Goal: Entertainment & Leisure: Browse casually

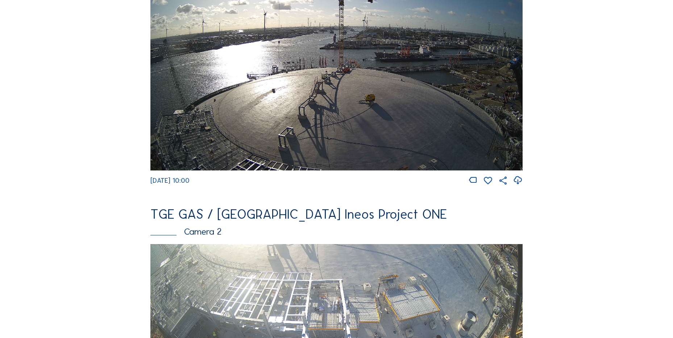
scroll to position [72, 0]
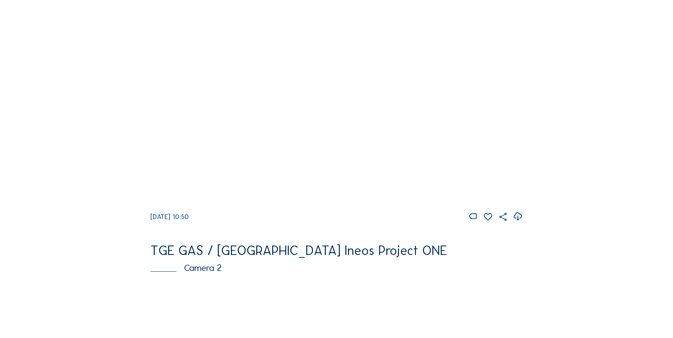
scroll to position [109, 0]
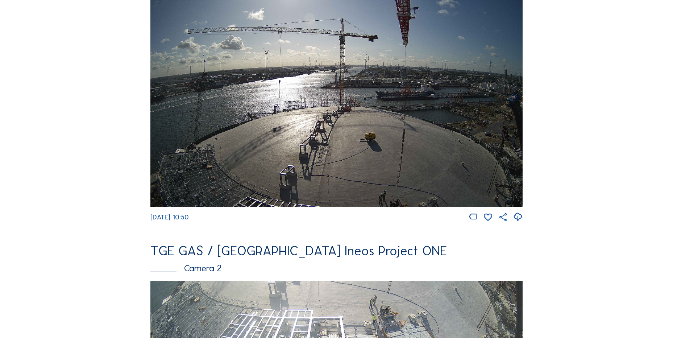
click at [516, 219] on icon at bounding box center [518, 217] width 10 height 12
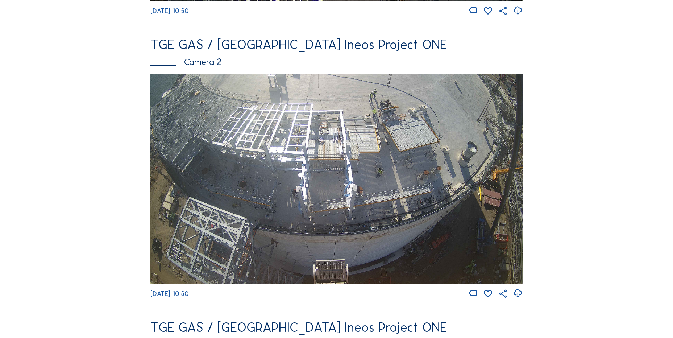
scroll to position [326, 0]
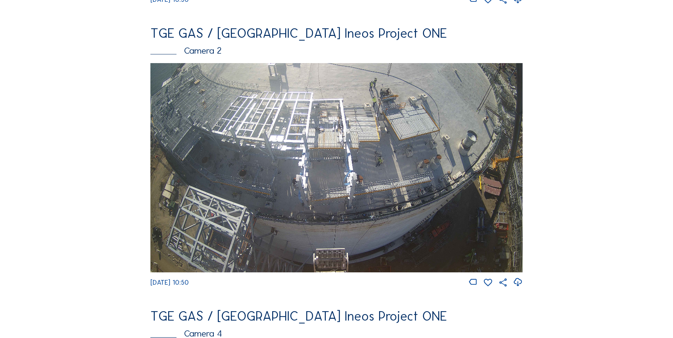
click at [518, 287] on icon at bounding box center [518, 282] width 10 height 12
click at [151, 123] on img at bounding box center [336, 167] width 372 height 209
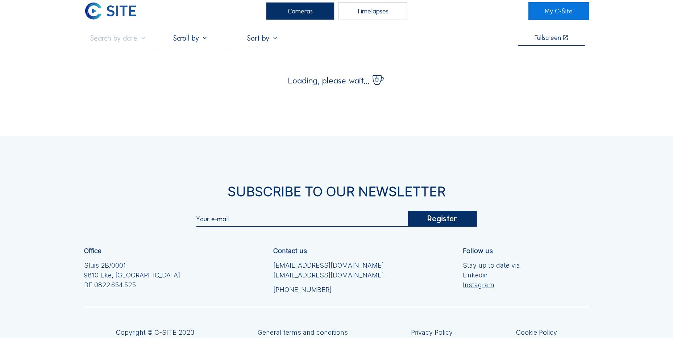
scroll to position [80, 0]
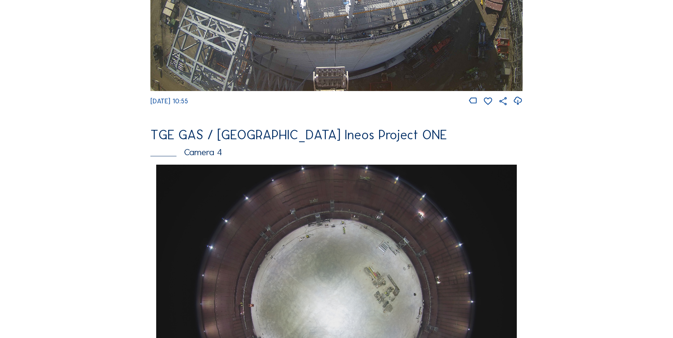
scroll to position [616, 0]
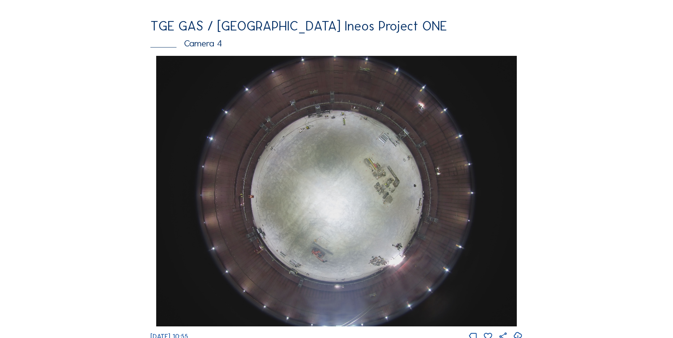
click at [146, 130] on div "Feed Photo Show Map Search Fullscreen TGE GAS / Antwerpen Ineos Project ONE Cam…" at bounding box center [336, 58] width 505 height 1254
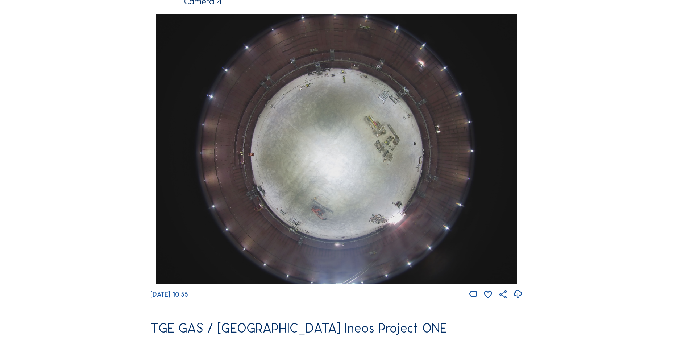
scroll to position [725, 0]
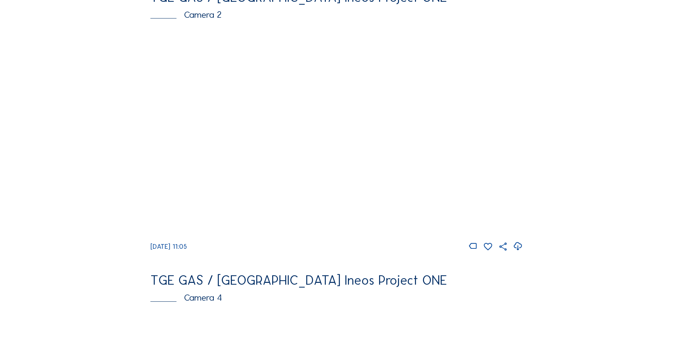
scroll to position [362, 0]
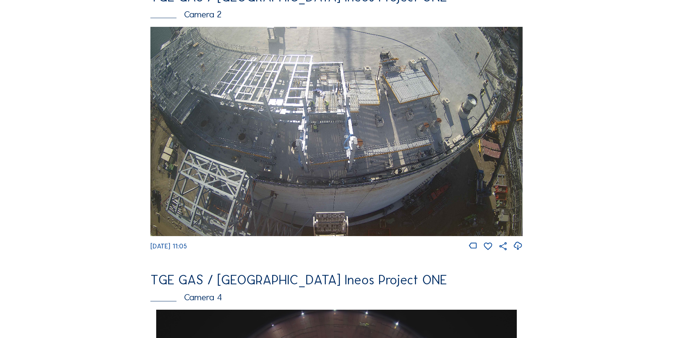
click at [521, 250] on icon at bounding box center [518, 246] width 10 height 12
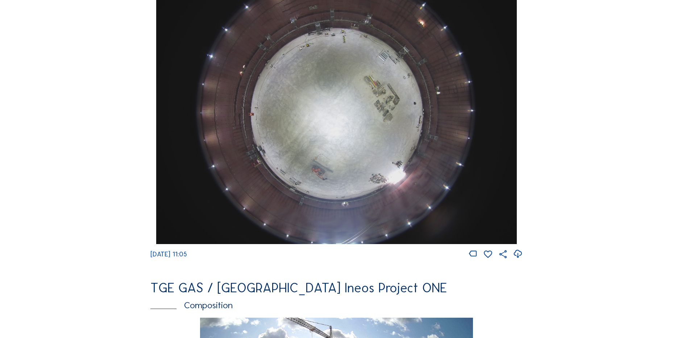
scroll to position [688, 0]
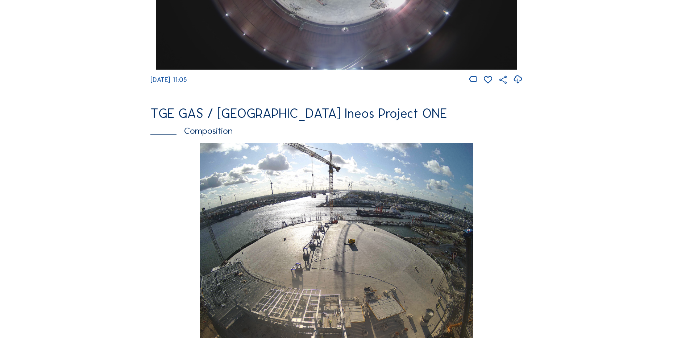
scroll to position [978, 0]
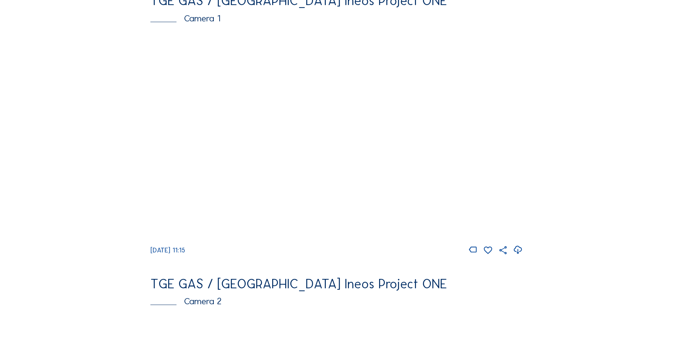
scroll to position [145, 0]
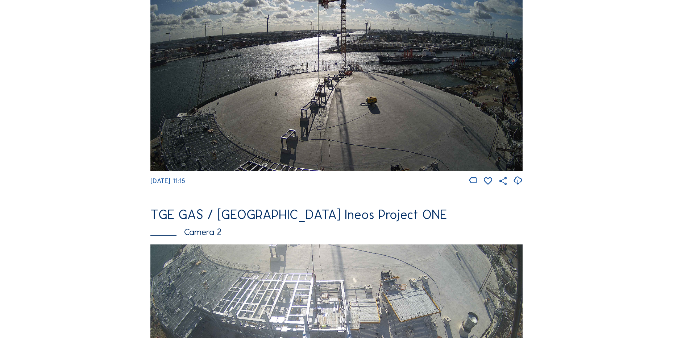
click at [517, 186] on icon at bounding box center [518, 181] width 10 height 12
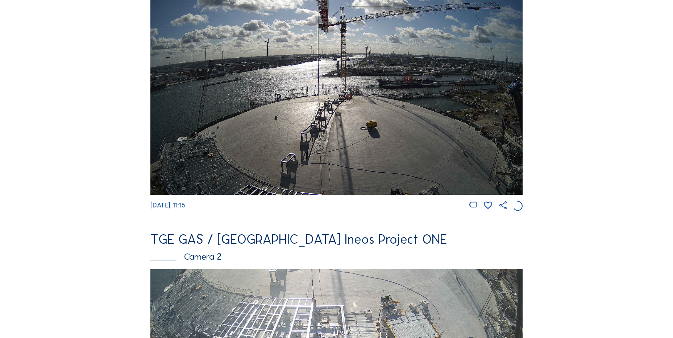
scroll to position [109, 0]
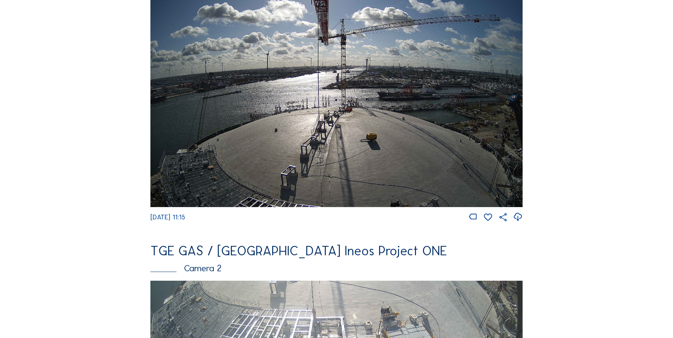
drag, startPoint x: 101, startPoint y: 112, endPoint x: 46, endPoint y: 74, distance: 67.4
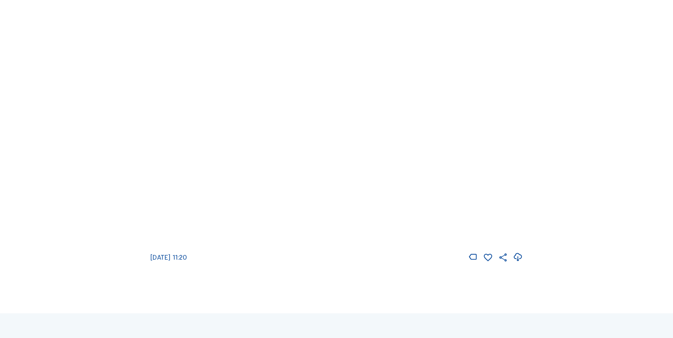
scroll to position [1051, 0]
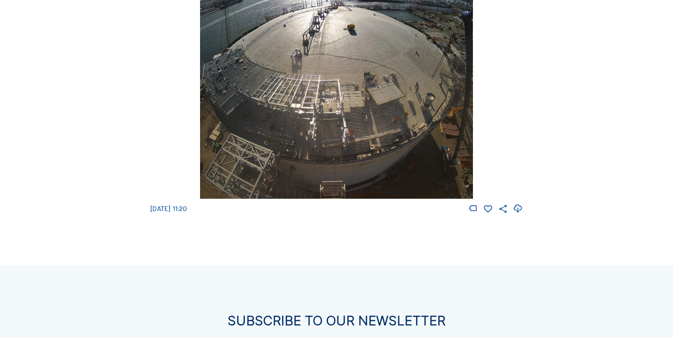
scroll to position [978, 0]
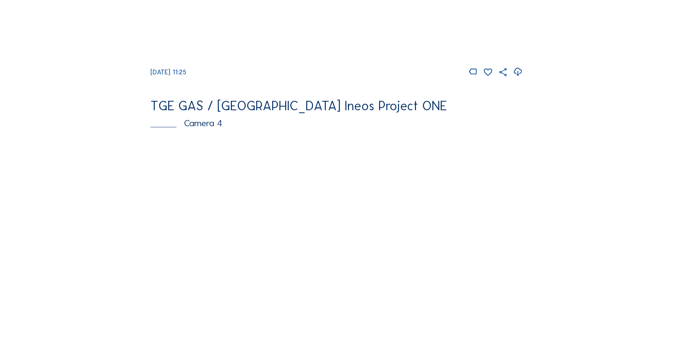
scroll to position [507, 0]
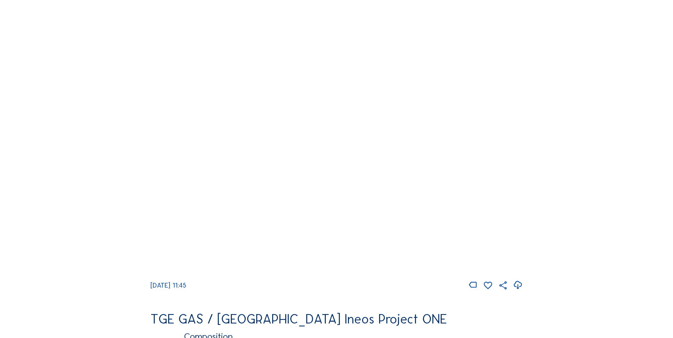
scroll to position [725, 0]
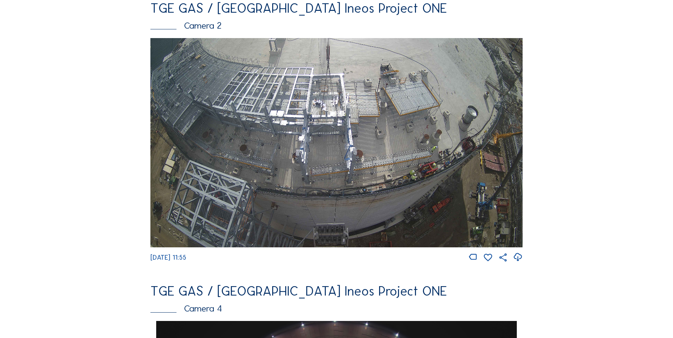
scroll to position [362, 0]
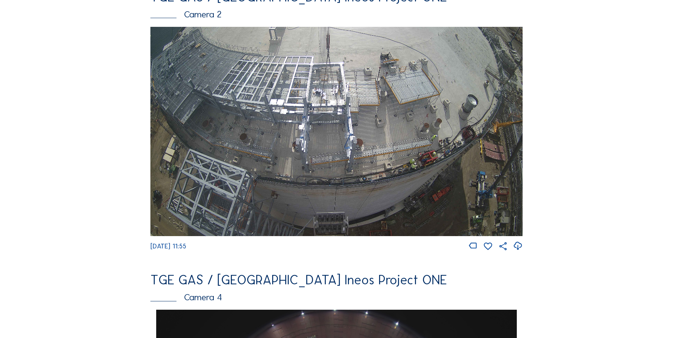
click at [516, 250] on icon at bounding box center [518, 246] width 10 height 12
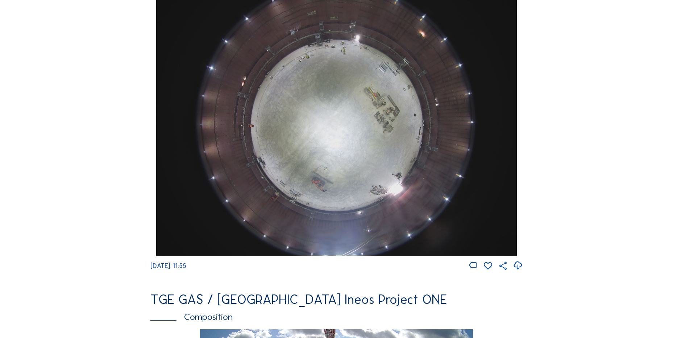
scroll to position [688, 0]
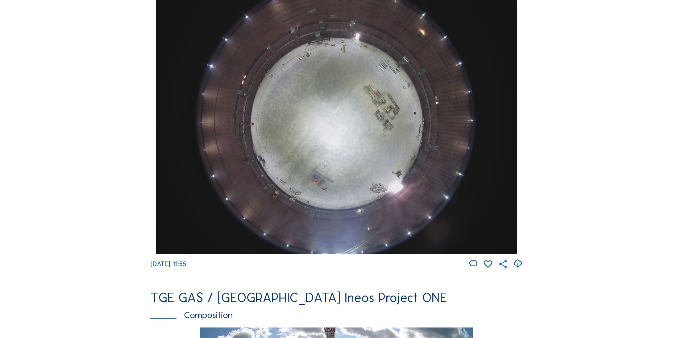
click at [521, 270] on icon at bounding box center [518, 264] width 10 height 12
click at [72, 150] on div "Cameras Timelapses My C-Site Feed Photo Show Map Search Fullscreen TGE GAS / An…" at bounding box center [336, 121] width 673 height 1619
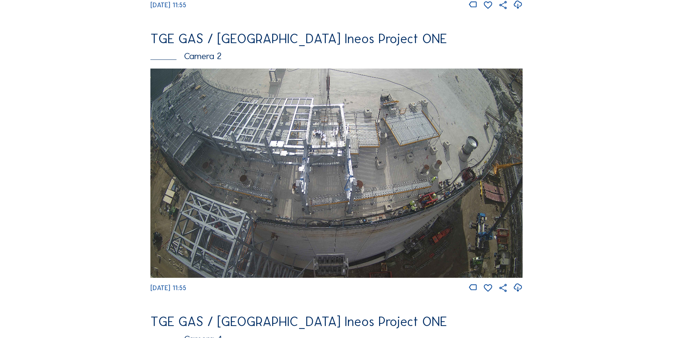
scroll to position [326, 0]
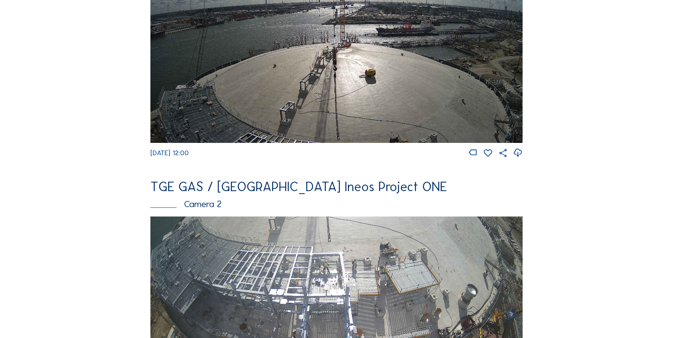
scroll to position [181, 0]
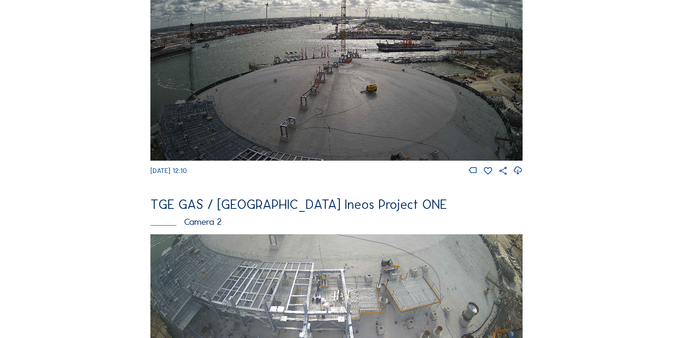
scroll to position [72, 0]
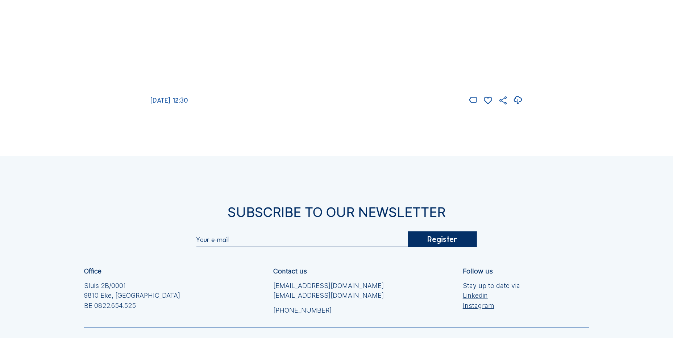
scroll to position [1196, 0]
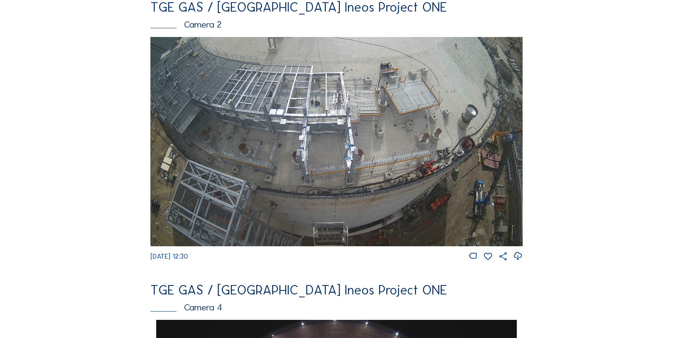
scroll to position [399, 0]
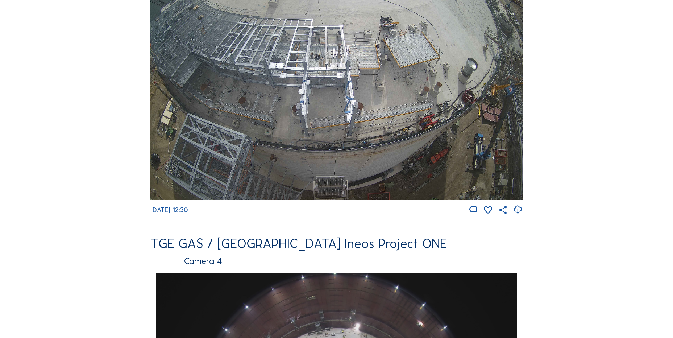
click at [345, 137] on img at bounding box center [336, 95] width 372 height 209
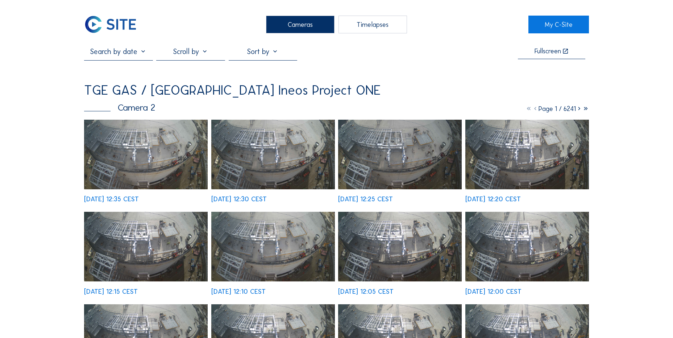
click at [134, 143] on img at bounding box center [146, 155] width 124 height 70
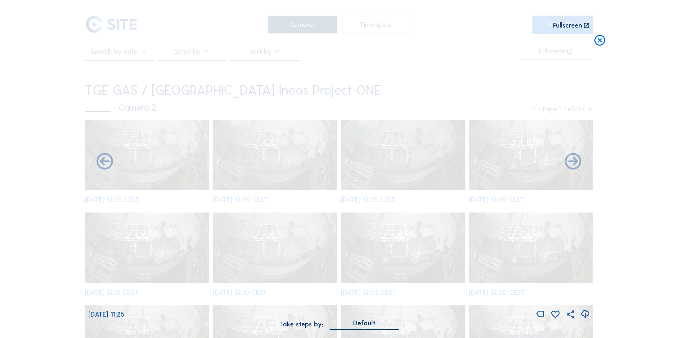
click at [595, 46] on icon at bounding box center [599, 40] width 13 height 13
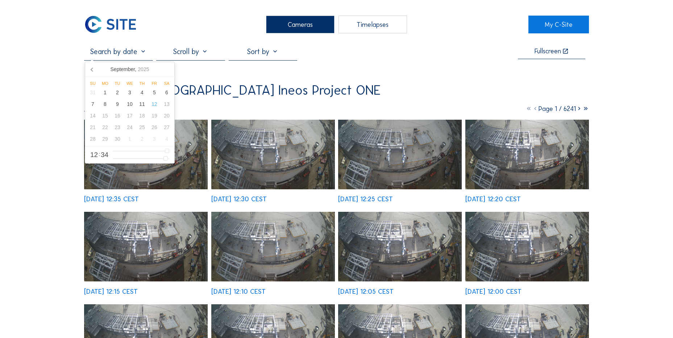
click at [120, 56] on input "text" at bounding box center [118, 51] width 68 height 9
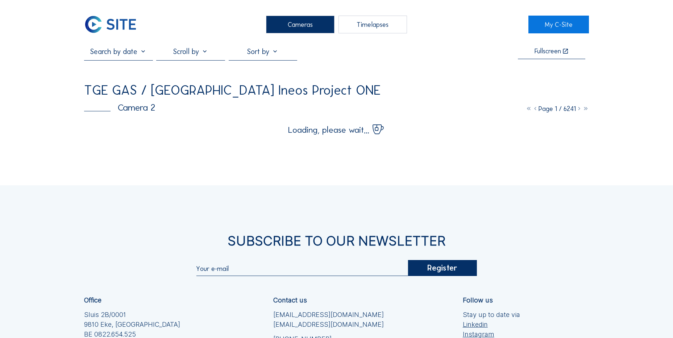
click at [106, 30] on img at bounding box center [110, 25] width 53 height 18
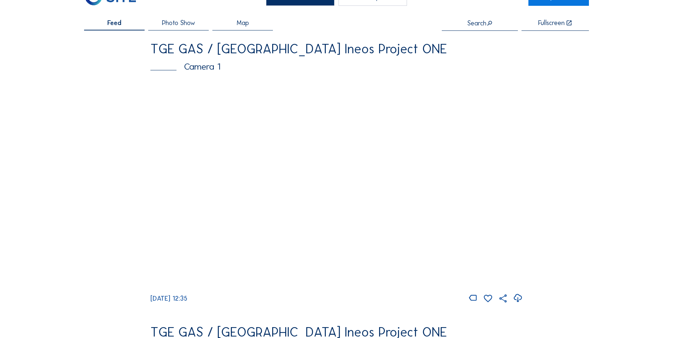
scroll to position [72, 0]
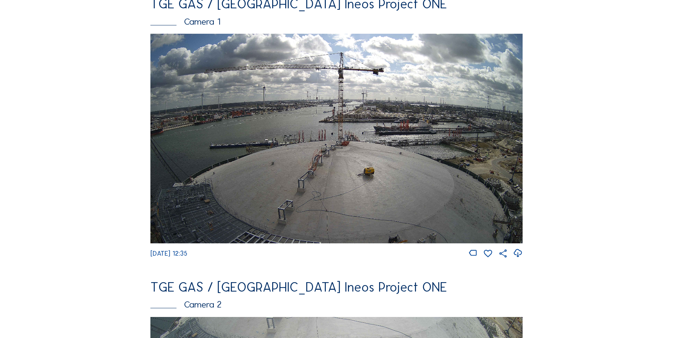
click at [518, 256] on icon at bounding box center [518, 253] width 10 height 12
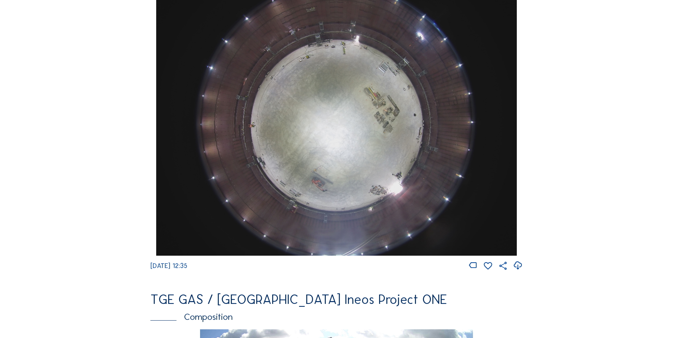
scroll to position [652, 0]
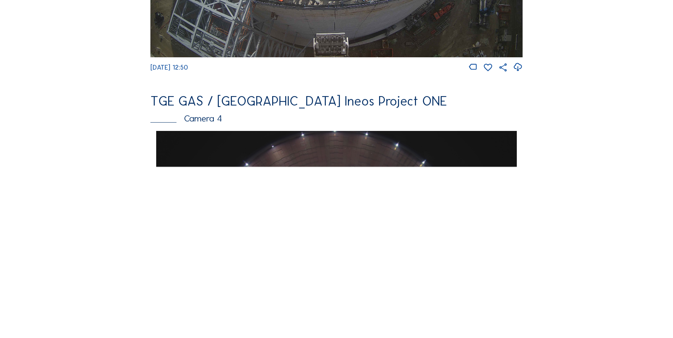
scroll to position [543, 0]
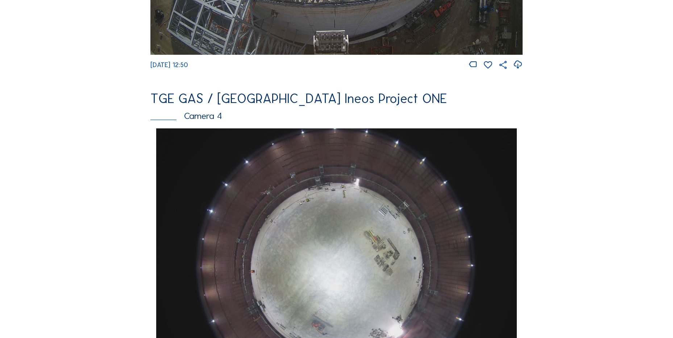
click at [105, 207] on div "Feed Photo Show Map Search Fullscreen TGE GAS / [GEOGRAPHIC_DATA] Ineos Project…" at bounding box center [336, 131] width 505 height 1254
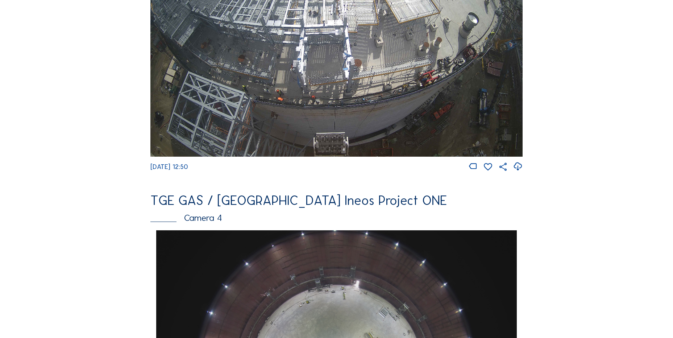
scroll to position [326, 0]
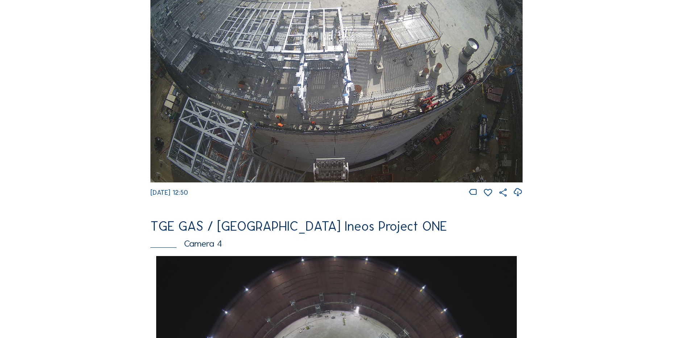
scroll to position [362, 0]
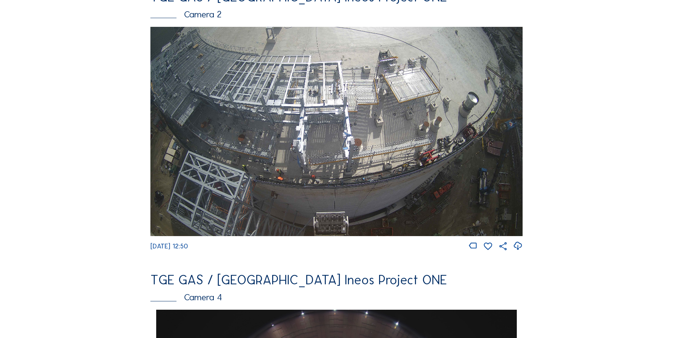
click at [521, 251] on icon at bounding box center [518, 246] width 10 height 12
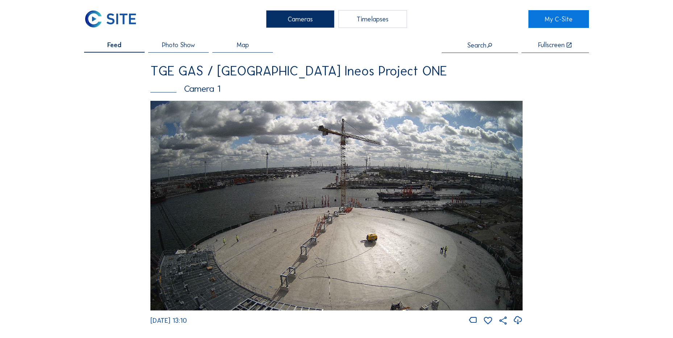
scroll to position [0, 0]
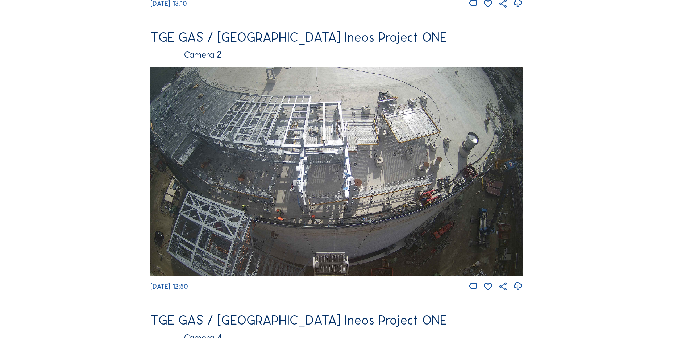
scroll to position [326, 0]
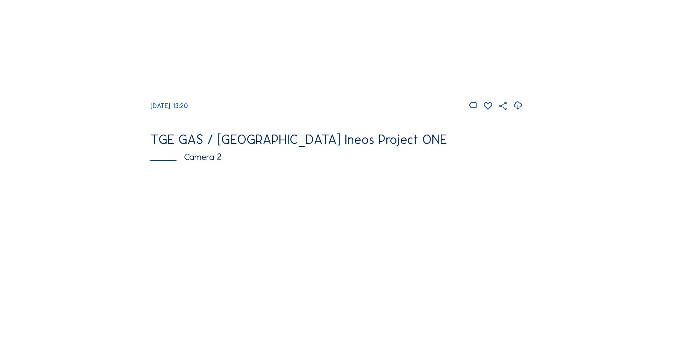
scroll to position [326, 0]
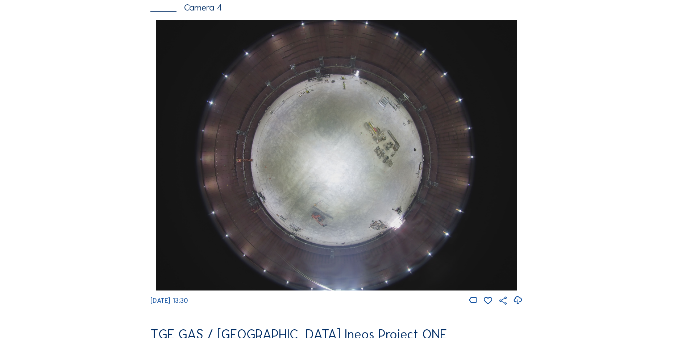
scroll to position [652, 0]
click at [518, 304] on icon at bounding box center [518, 300] width 10 height 12
click at [292, 178] on img at bounding box center [336, 155] width 360 height 270
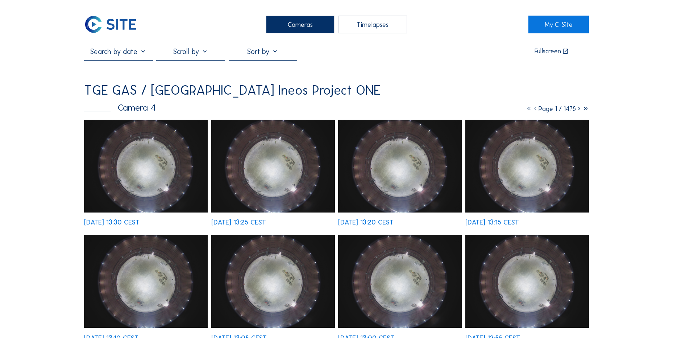
click at [134, 134] on img at bounding box center [146, 166] width 124 height 93
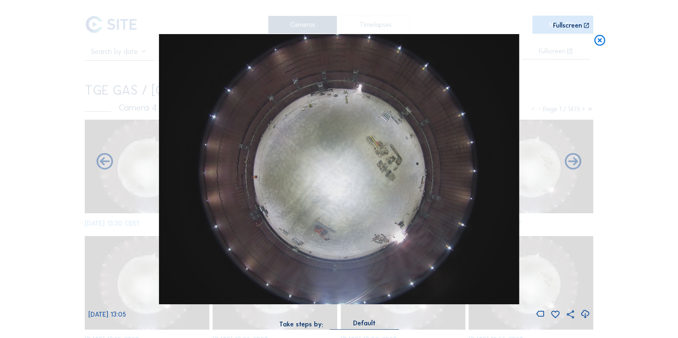
click at [596, 44] on icon at bounding box center [599, 40] width 13 height 13
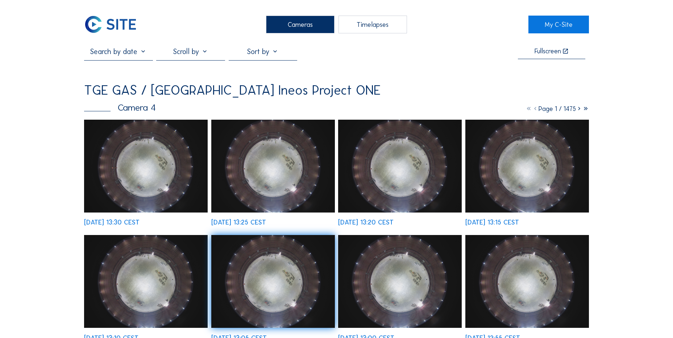
click at [114, 24] on img at bounding box center [110, 25] width 53 height 18
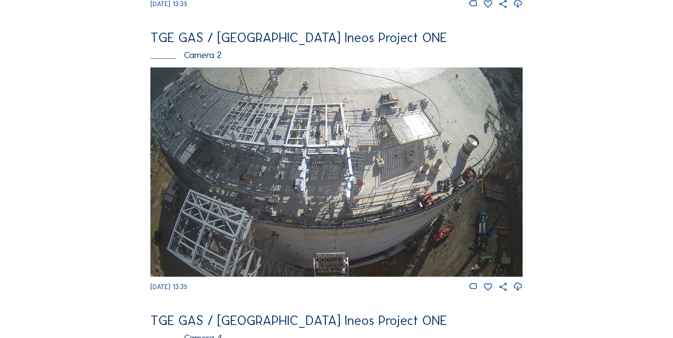
scroll to position [362, 0]
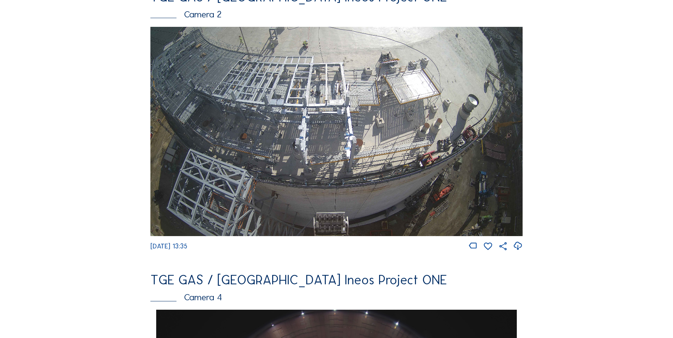
click at [519, 252] on icon at bounding box center [518, 246] width 10 height 12
click at [130, 159] on div "Feed Photo Show Map Search Fullscreen TGE GAS / [GEOGRAPHIC_DATA] Ineos Project…" at bounding box center [336, 312] width 505 height 1254
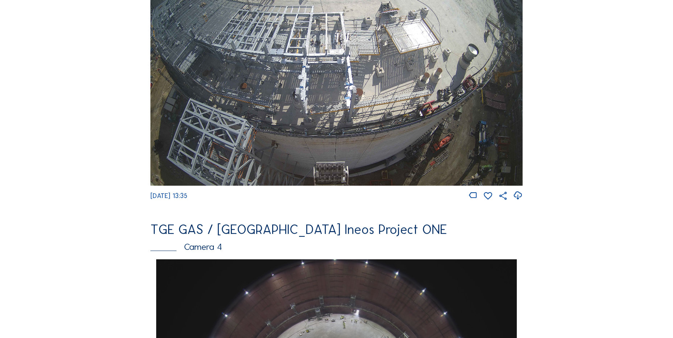
scroll to position [507, 0]
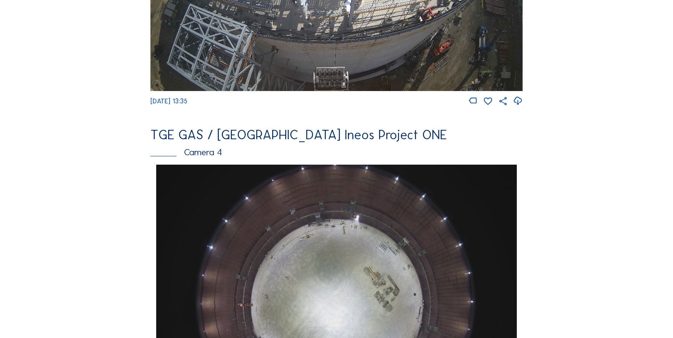
click at [9, 121] on div "Cameras Timelapses My C-Site Feed Photo Show Map Search Fullscreen TGE GAS / [G…" at bounding box center [336, 302] width 673 height 1619
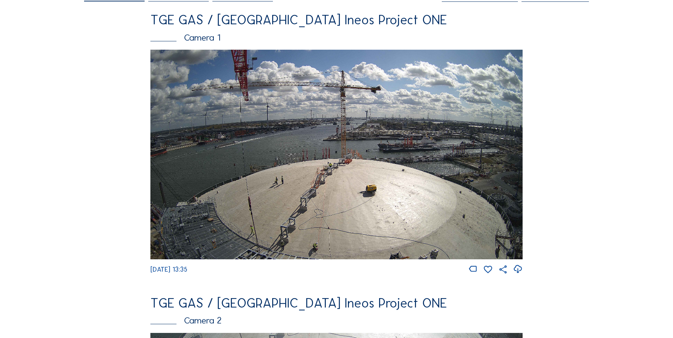
scroll to position [0, 0]
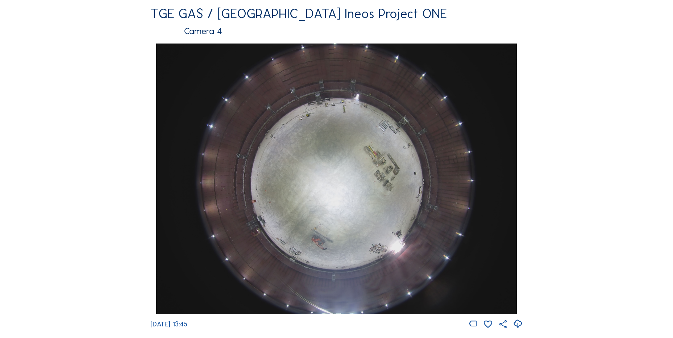
scroll to position [616, 0]
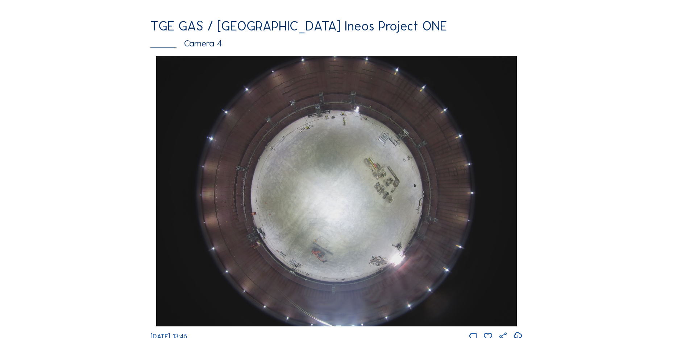
click at [74, 110] on div "Cameras Timelapses My C-Site Feed Photo Show Map Search Fullscreen TGE GAS / [G…" at bounding box center [336, 193] width 673 height 1619
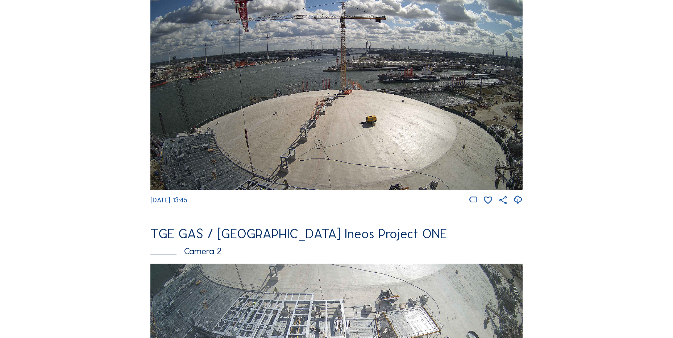
scroll to position [36, 0]
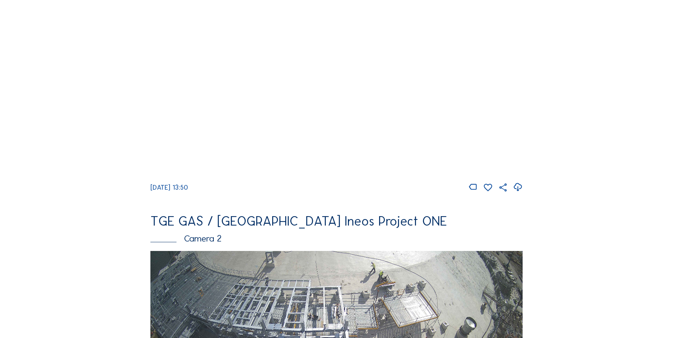
scroll to position [36, 0]
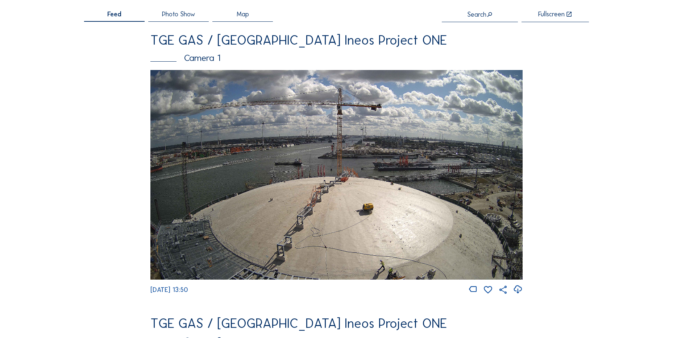
click at [515, 291] on icon at bounding box center [518, 289] width 10 height 12
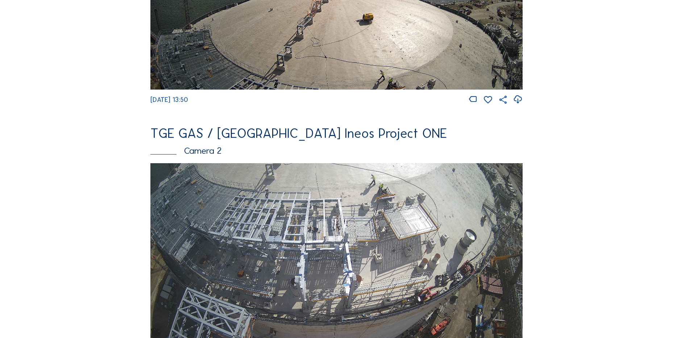
scroll to position [217, 0]
